Goal: Task Accomplishment & Management: Manage account settings

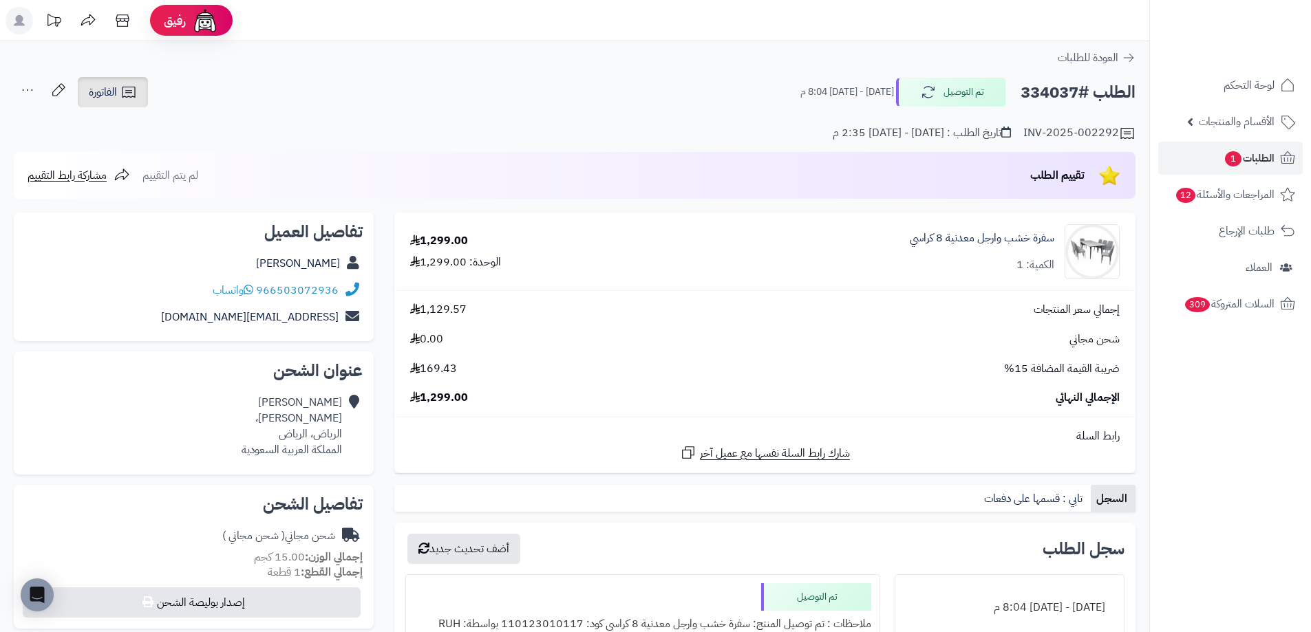
click at [122, 97] on icon at bounding box center [128, 92] width 17 height 17
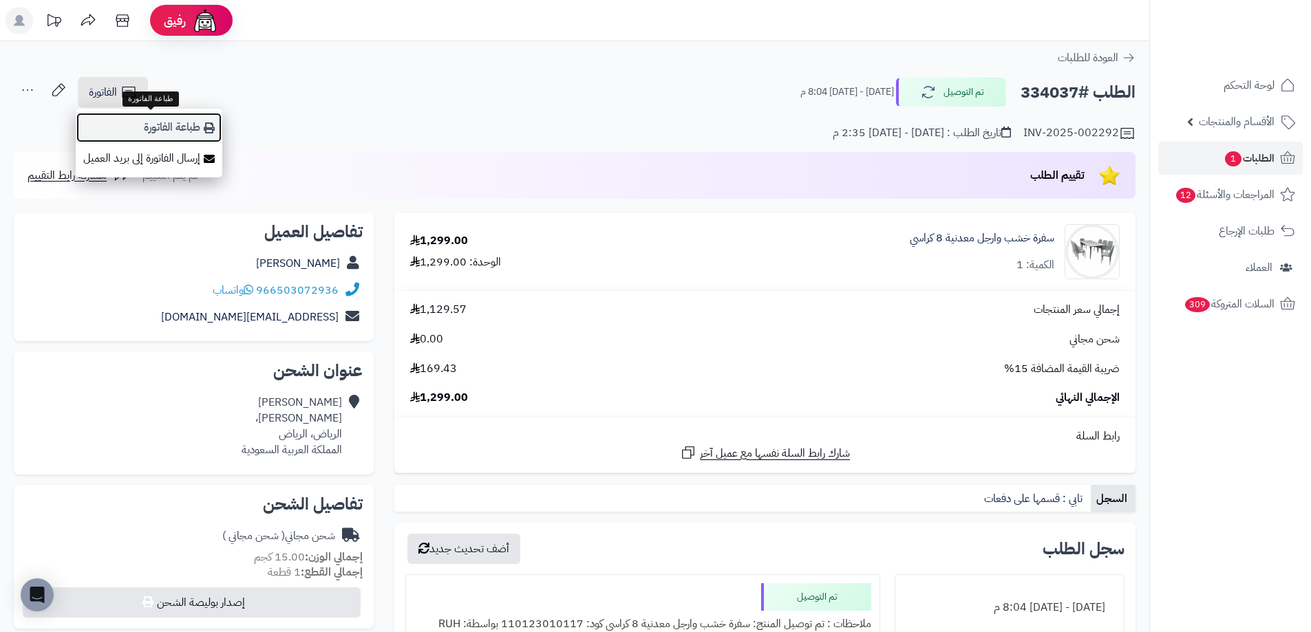
click at [169, 133] on link "طباعة الفاتورة" at bounding box center [149, 127] width 147 height 31
